Goal: Task Accomplishment & Management: Manage account settings

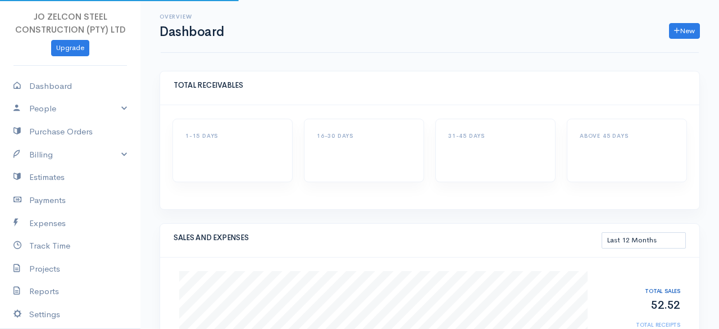
select select "365"
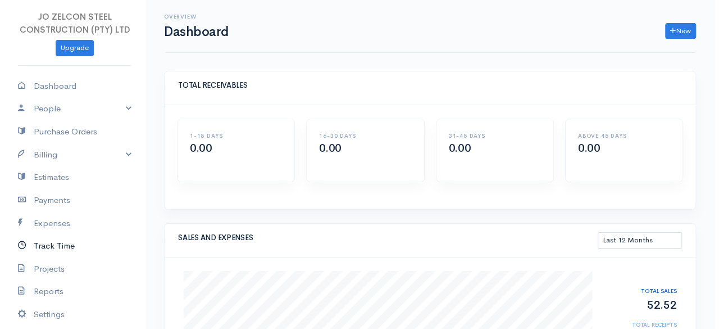
scroll to position [103, 0]
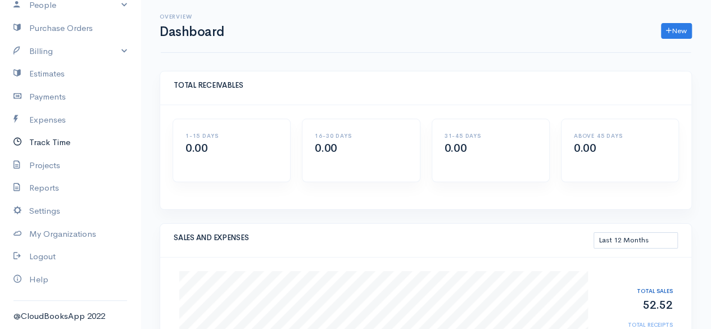
click at [60, 140] on link "Track Time" at bounding box center [70, 142] width 140 height 23
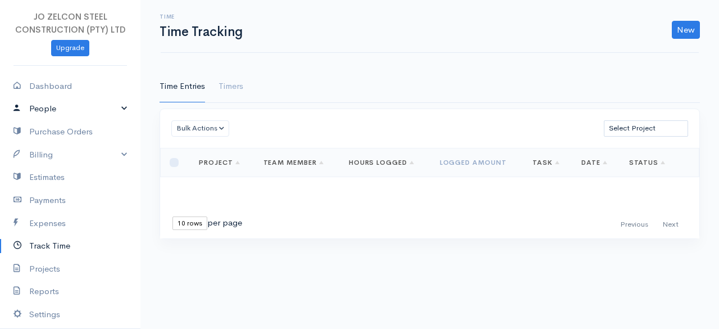
click at [103, 112] on link "People" at bounding box center [70, 108] width 140 height 23
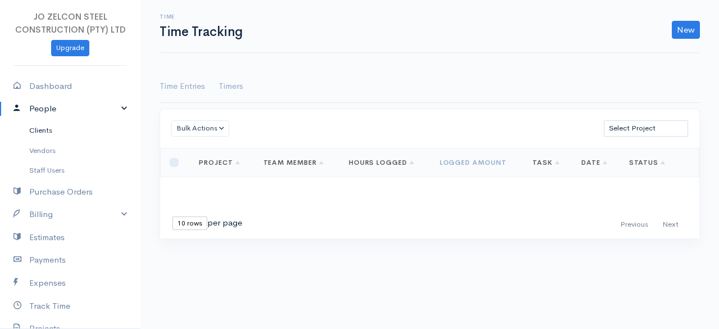
click at [52, 129] on link "Clients" at bounding box center [70, 130] width 140 height 20
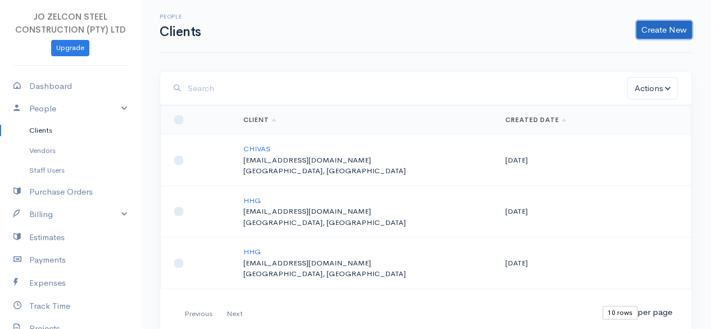
click at [654, 30] on link "Create New" at bounding box center [664, 30] width 56 height 18
click at [179, 159] on input "checkbox" at bounding box center [178, 160] width 9 height 9
checkbox input "true"
click at [231, 158] on td at bounding box center [198, 160] width 74 height 52
click at [258, 148] on link "CHIVAS" at bounding box center [256, 149] width 27 height 10
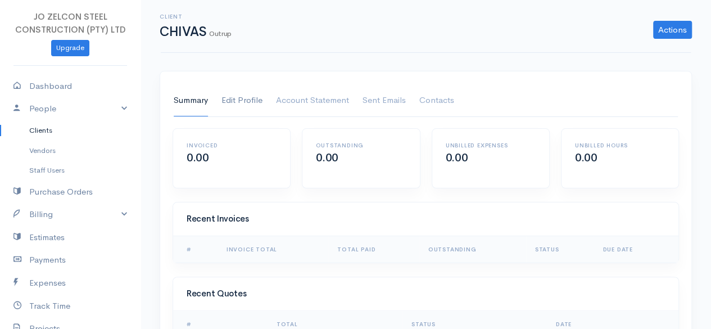
click at [242, 103] on link "Edit Profile" at bounding box center [241, 100] width 41 height 31
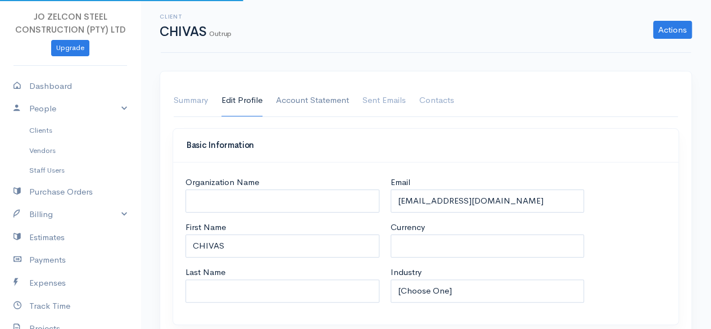
select select "ZAR"
select select "[GEOGRAPHIC_DATA]"
click at [375, 96] on link "Sent Emails" at bounding box center [383, 100] width 43 height 31
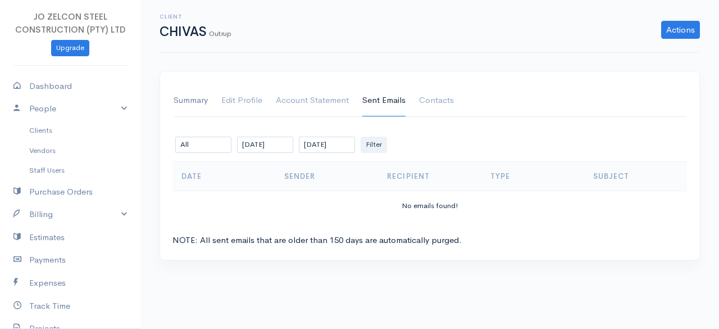
click at [197, 101] on link "Summary" at bounding box center [191, 100] width 34 height 31
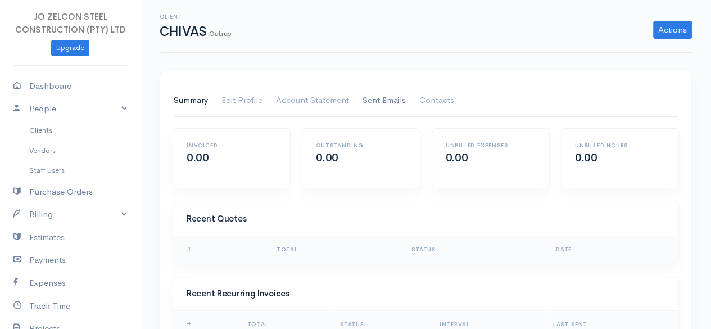
click at [382, 101] on link "Sent Emails" at bounding box center [383, 100] width 43 height 31
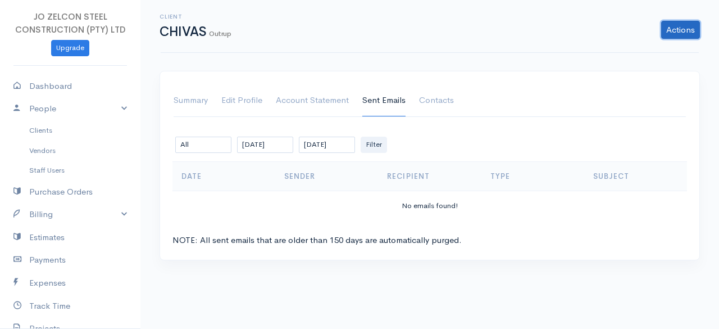
click at [674, 31] on link "Actions" at bounding box center [680, 30] width 39 height 18
click at [191, 110] on link "Summary" at bounding box center [191, 100] width 34 height 31
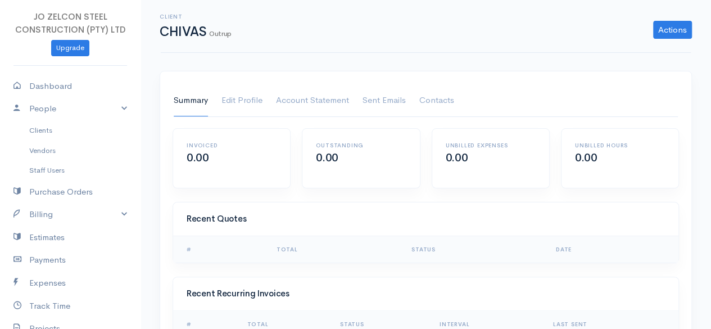
scroll to position [47, 0]
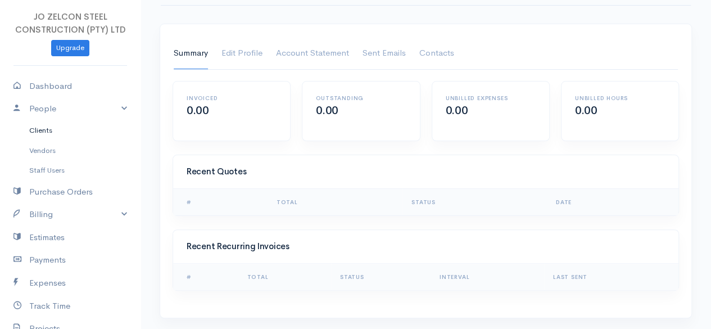
click at [47, 132] on link "Clients" at bounding box center [70, 130] width 140 height 20
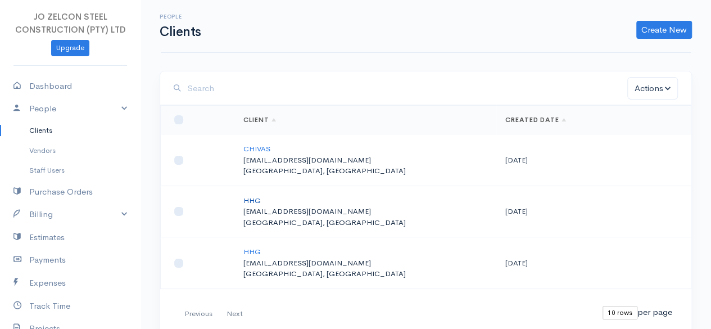
click at [254, 198] on link "HHG" at bounding box center [251, 200] width 17 height 10
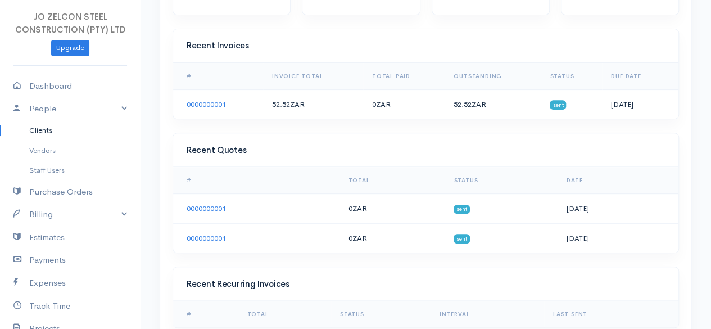
scroll to position [143, 0]
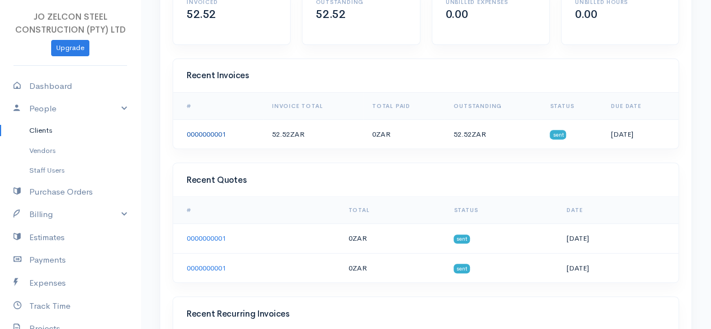
click at [213, 131] on link "0000000001" at bounding box center [206, 134] width 39 height 10
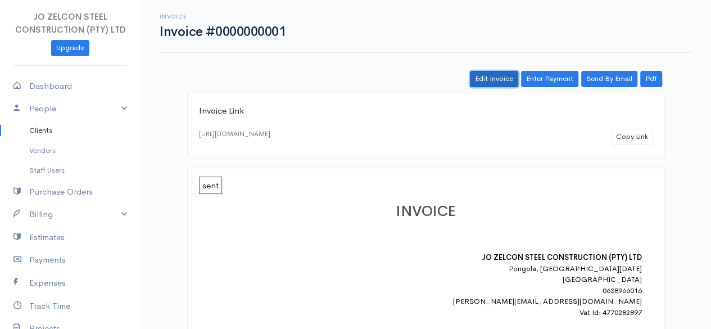
click at [495, 76] on link "Edit Invoice" at bounding box center [494, 79] width 48 height 16
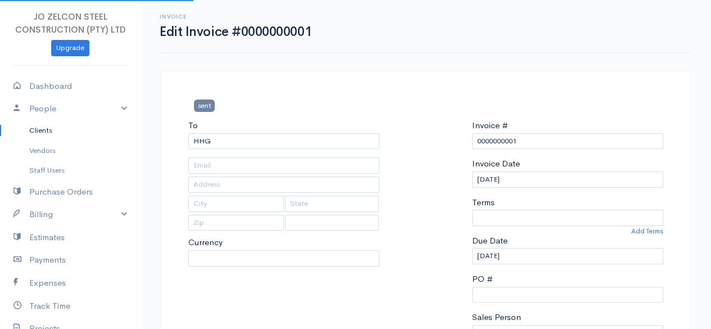
type input "[EMAIL_ADDRESS][DOMAIN_NAME]"
type input "[STREET_ADDRESS]"
type input "Outrup"
type input "6855"
select select
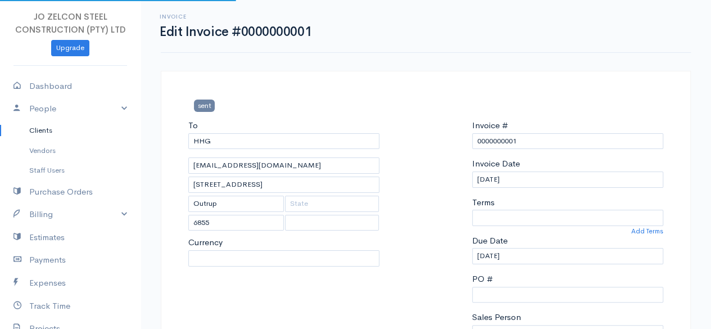
select select "0"
select select "[GEOGRAPHIC_DATA]"
select select "ZAR"
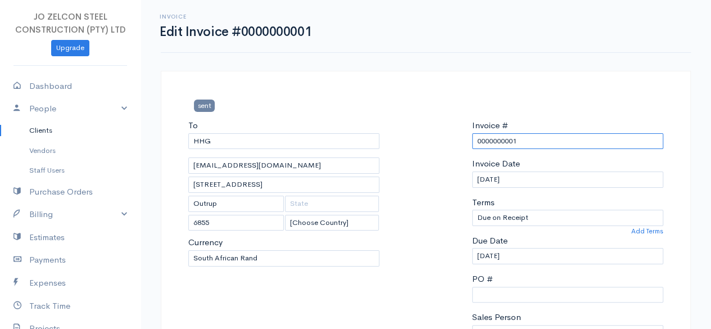
click at [539, 140] on input "0000000001" at bounding box center [567, 141] width 191 height 16
type input "itsme"
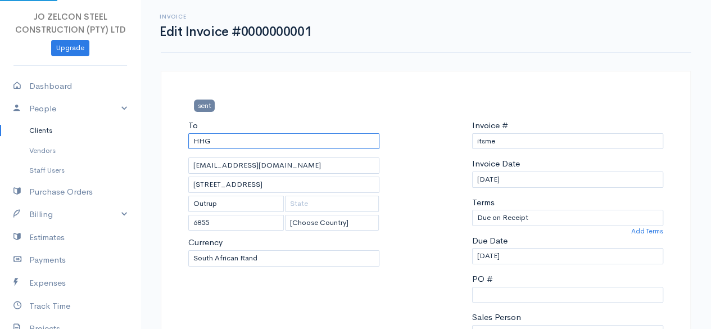
click at [276, 138] on input "HHG" at bounding box center [283, 141] width 191 height 16
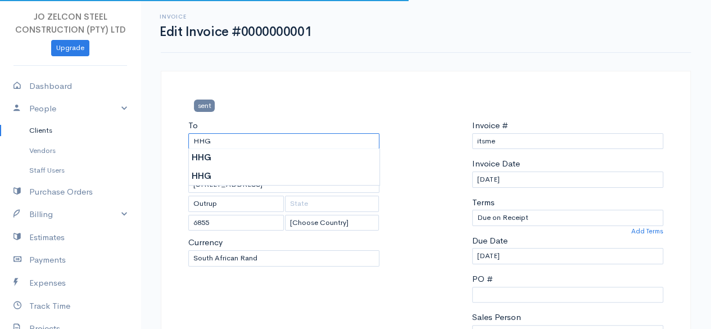
click at [276, 138] on input "HHG" at bounding box center [283, 141] width 191 height 16
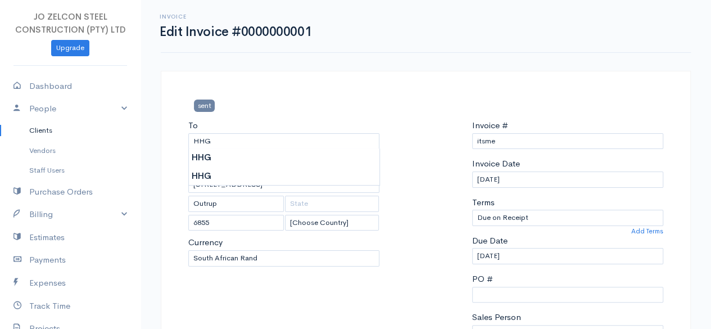
click at [278, 117] on div "sent" at bounding box center [264, 109] width 162 height 20
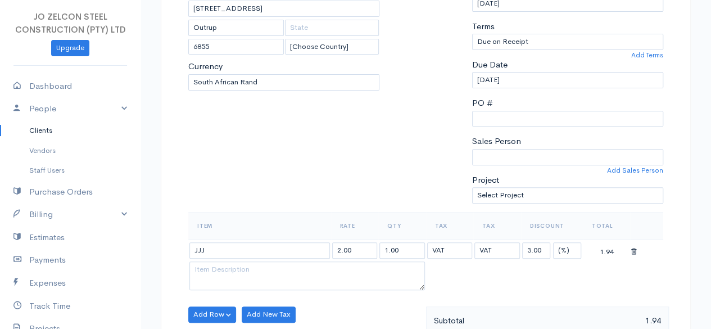
scroll to position [177, 0]
click at [640, 165] on link "Add Sales Person" at bounding box center [635, 169] width 56 height 10
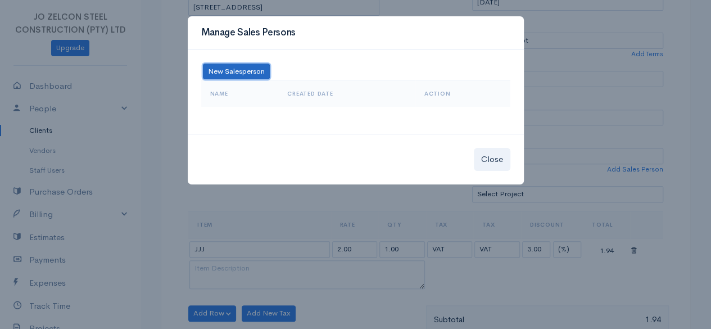
click at [240, 75] on button "New Salesperson" at bounding box center [236, 71] width 67 height 16
click at [240, 75] on input "a" at bounding box center [281, 71] width 112 height 16
type input "as"
click at [502, 157] on button "Close" at bounding box center [492, 159] width 37 height 23
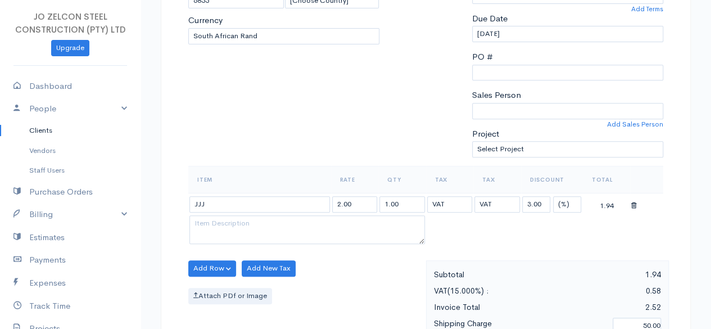
scroll to position [221, 0]
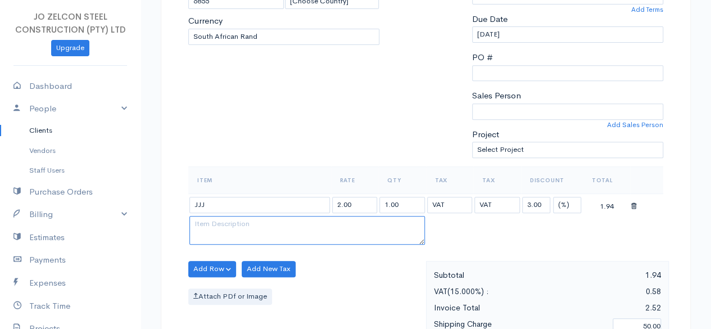
click at [298, 230] on textarea at bounding box center [306, 230] width 235 height 29
type textarea "anas"
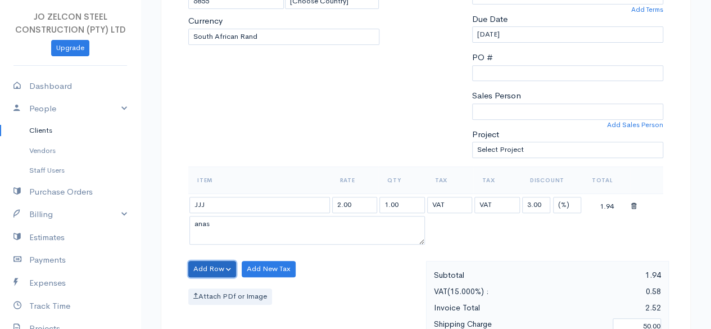
click at [224, 266] on button "Add Row" at bounding box center [212, 269] width 48 height 16
click at [339, 262] on div "Add Row Add Item Row Add Time Row Add New Tax Attach PDf or Image" at bounding box center [304, 318] width 243 height 115
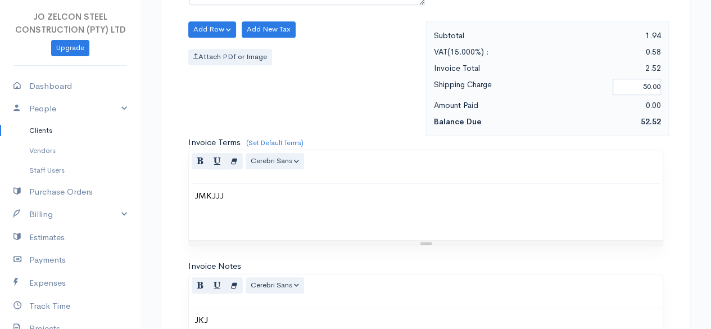
scroll to position [461, 0]
click at [293, 159] on button "Cerebri Sans" at bounding box center [274, 160] width 58 height 16
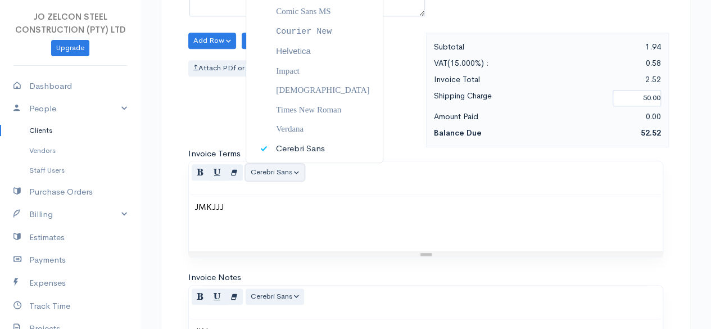
scroll to position [450, 0]
click at [307, 228] on div "JMKJJJ" at bounding box center [426, 222] width 474 height 56
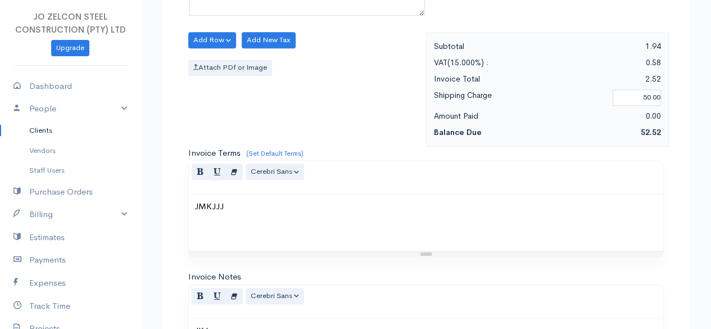
click at [307, 228] on div "JMKJJJ" at bounding box center [426, 222] width 474 height 56
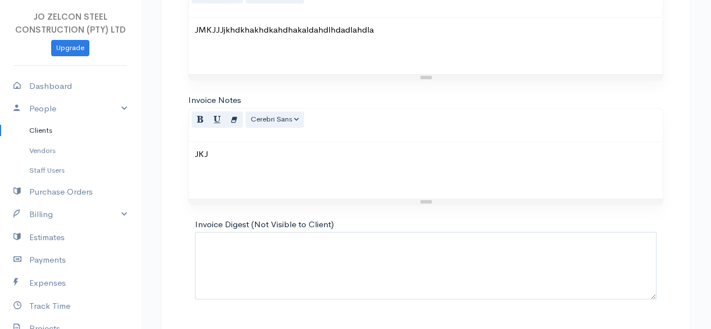
scroll to position [629, 0]
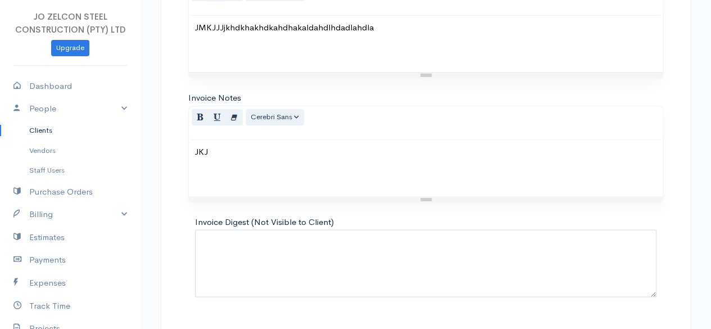
click at [270, 146] on p "JKJ" at bounding box center [425, 152] width 462 height 13
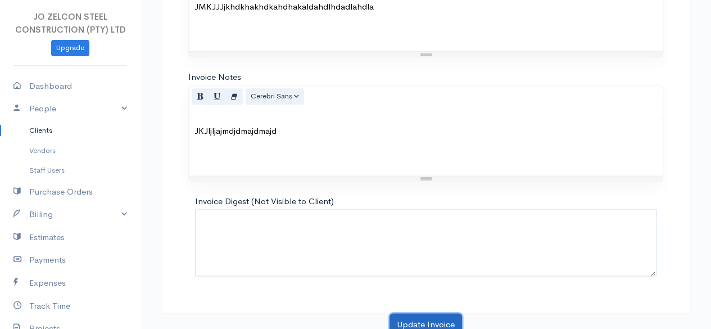
click at [421, 313] on button "Update Invoice" at bounding box center [425, 324] width 72 height 23
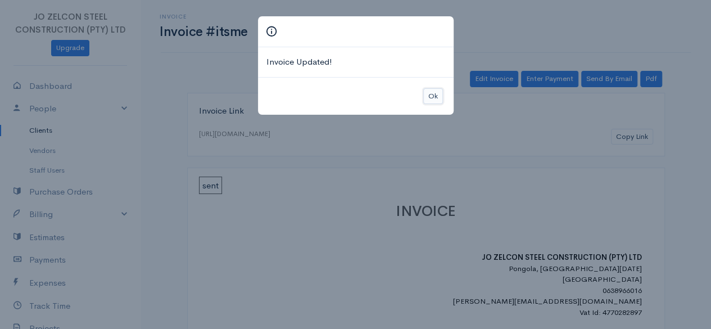
click at [428, 93] on button "Ok" at bounding box center [433, 96] width 20 height 16
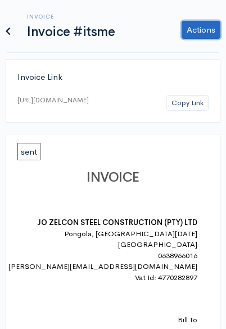
click at [202, 27] on link "Actions" at bounding box center [200, 30] width 39 height 18
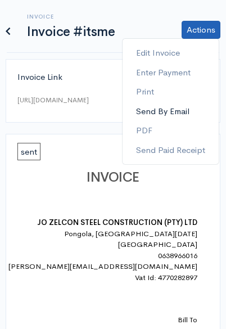
click at [181, 108] on link "Send By Email" at bounding box center [170, 112] width 96 height 20
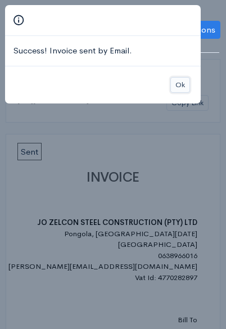
click at [177, 86] on button "Ok" at bounding box center [180, 85] width 20 height 16
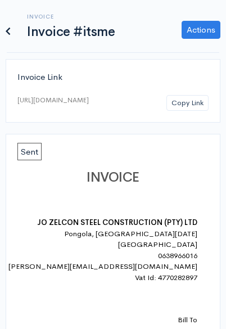
click at [29, 160] on span "Sent" at bounding box center [29, 151] width 24 height 17
click at [195, 31] on link "Actions" at bounding box center [200, 30] width 39 height 18
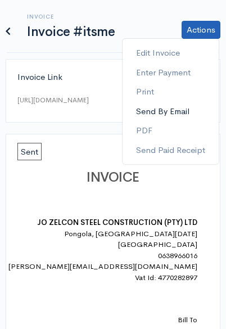
click at [161, 111] on link "Send By Email" at bounding box center [170, 112] width 96 height 20
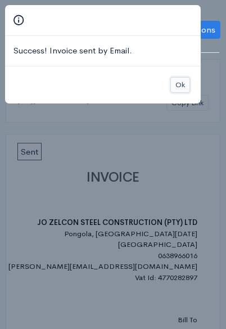
click at [180, 87] on button "Ok" at bounding box center [180, 85] width 20 height 16
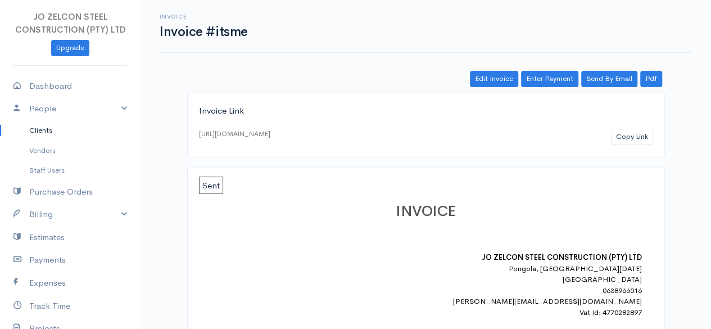
click at [64, 126] on link "Clients" at bounding box center [70, 130] width 140 height 20
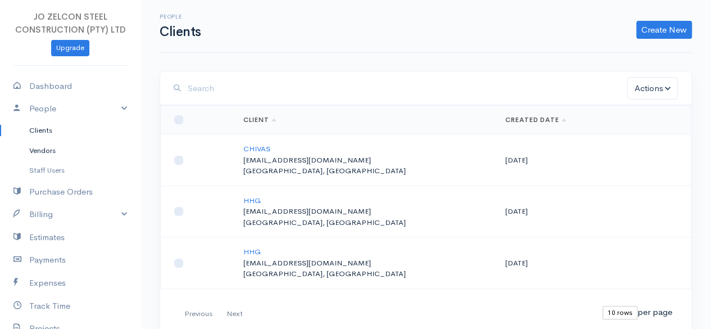
click at [47, 148] on link "Vendors" at bounding box center [70, 150] width 140 height 20
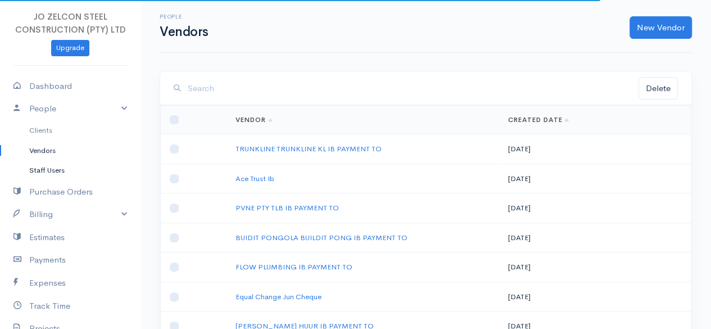
click at [49, 167] on link "Staff Users" at bounding box center [70, 170] width 140 height 20
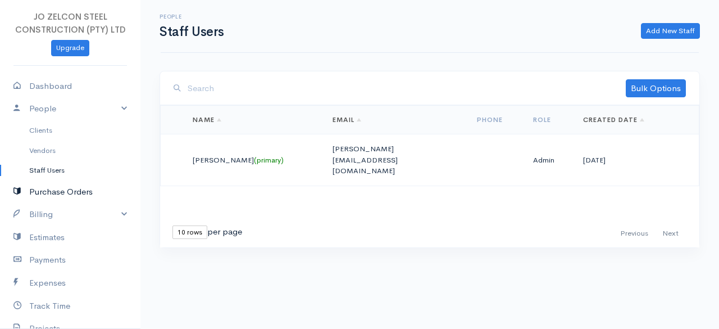
click at [63, 193] on link "Purchase Orders" at bounding box center [70, 191] width 140 height 23
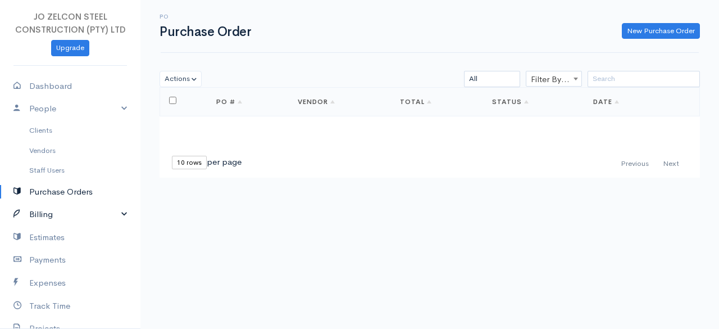
click at [106, 218] on link "Billing" at bounding box center [70, 214] width 140 height 23
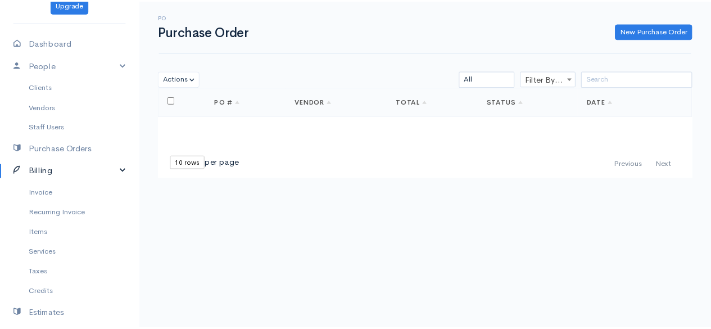
scroll to position [48, 0]
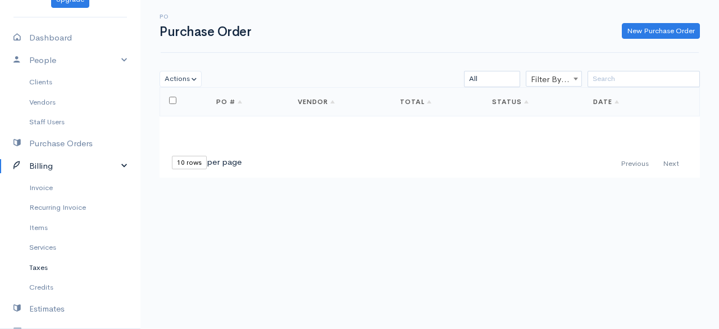
click at [37, 265] on link "Taxes" at bounding box center [70, 267] width 140 height 20
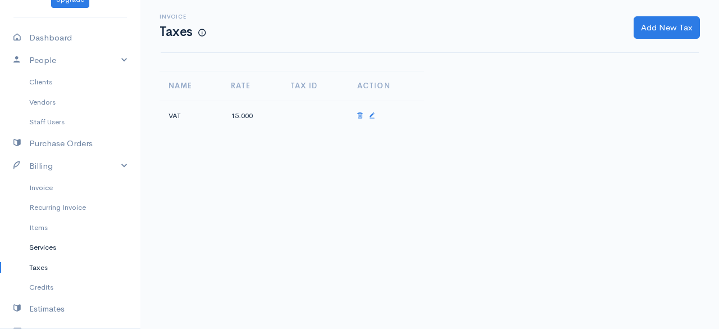
click at [42, 248] on link "Services" at bounding box center [70, 247] width 140 height 20
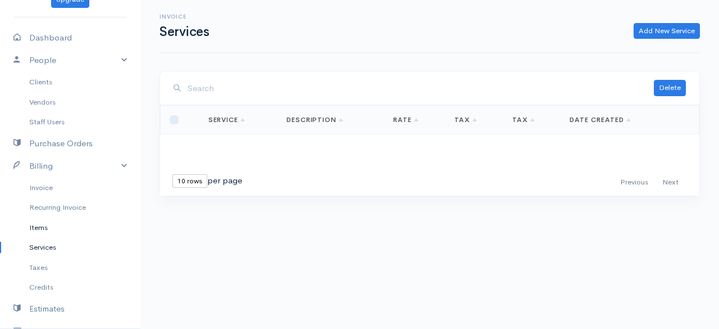
click at [39, 225] on link "Items" at bounding box center [70, 227] width 140 height 20
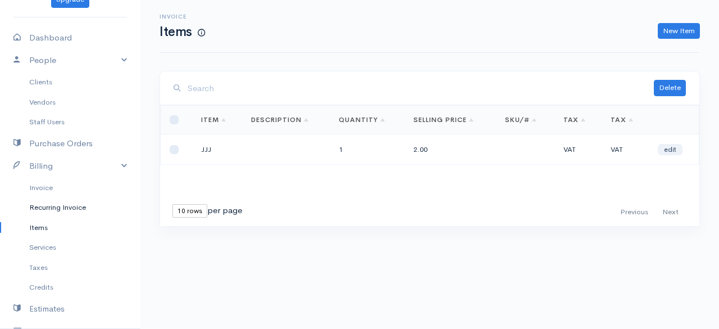
click at [44, 208] on link "Recurring Invoice" at bounding box center [70, 207] width 140 height 20
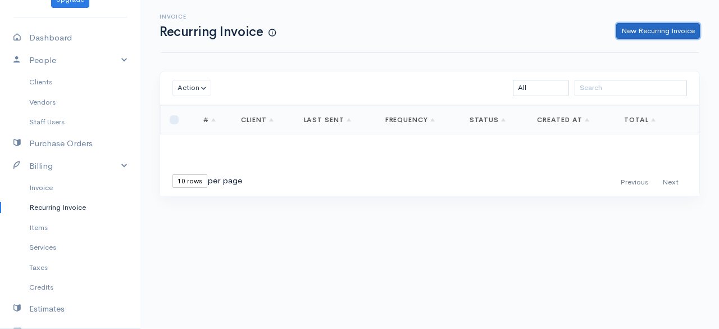
click at [644, 28] on link "New Recurring Invoice" at bounding box center [658, 31] width 84 height 16
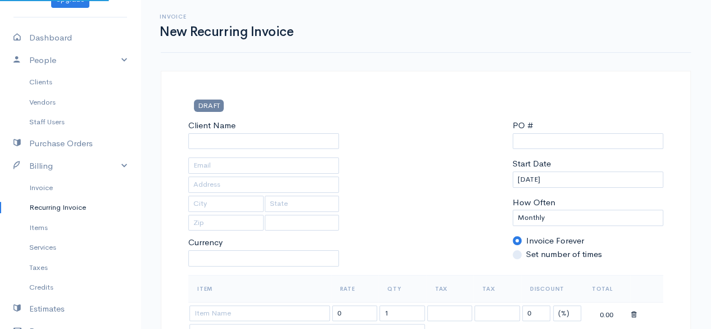
select select "[GEOGRAPHIC_DATA]"
select select "ZAR"
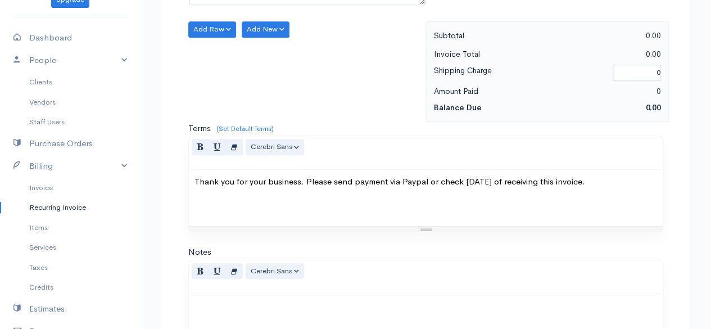
scroll to position [347, 0]
click at [38, 183] on link "Invoice" at bounding box center [70, 188] width 140 height 20
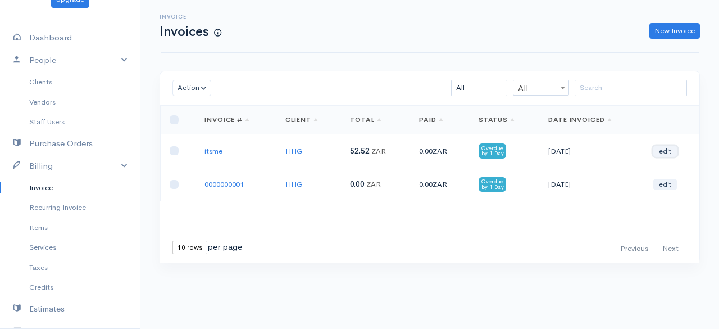
click at [669, 149] on link "edit" at bounding box center [665, 151] width 25 height 11
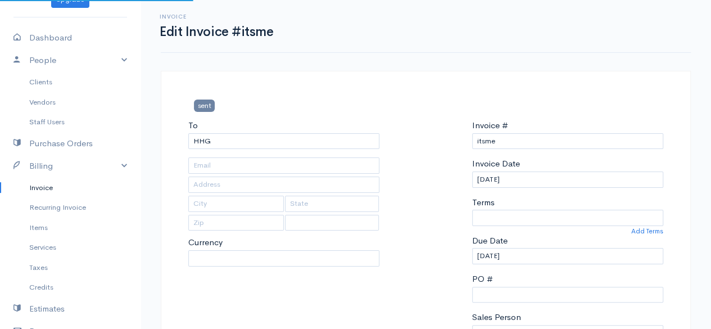
type input "[EMAIL_ADDRESS][DOMAIN_NAME]"
type input "[STREET_ADDRESS]"
type input "Outrup"
type input "6855"
select select
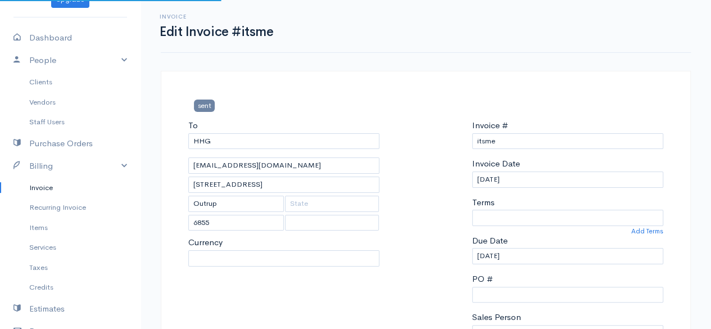
select select "0"
select select "[GEOGRAPHIC_DATA]"
select select "ZAR"
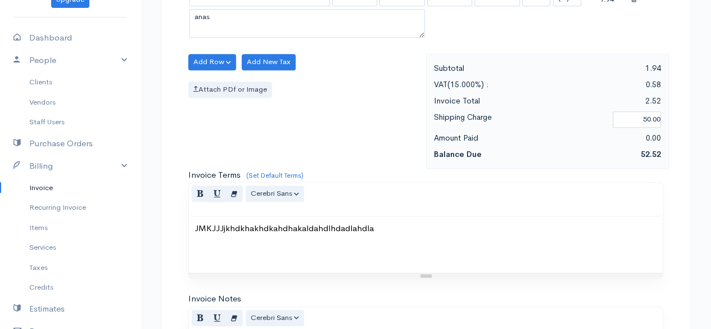
scroll to position [649, 0]
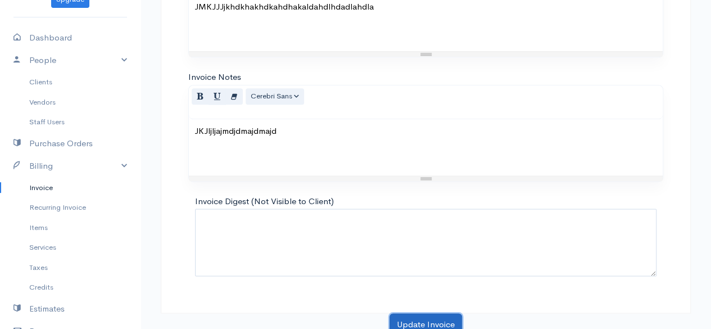
click at [426, 320] on button "Update Invoice" at bounding box center [425, 324] width 72 height 23
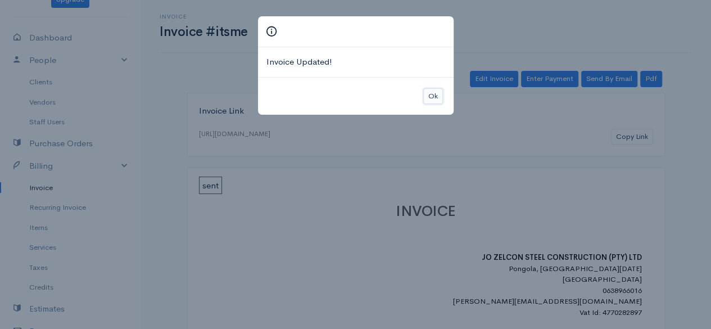
click at [434, 98] on button "Ok" at bounding box center [433, 96] width 20 height 16
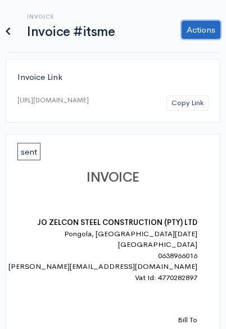
click at [206, 31] on link "Actions" at bounding box center [200, 30] width 39 height 18
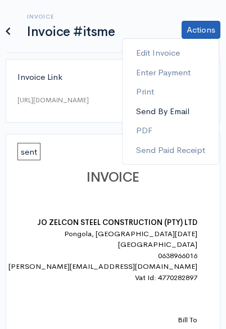
click at [173, 110] on link "Send By Email" at bounding box center [170, 112] width 96 height 20
